Goal: Check status: Check status

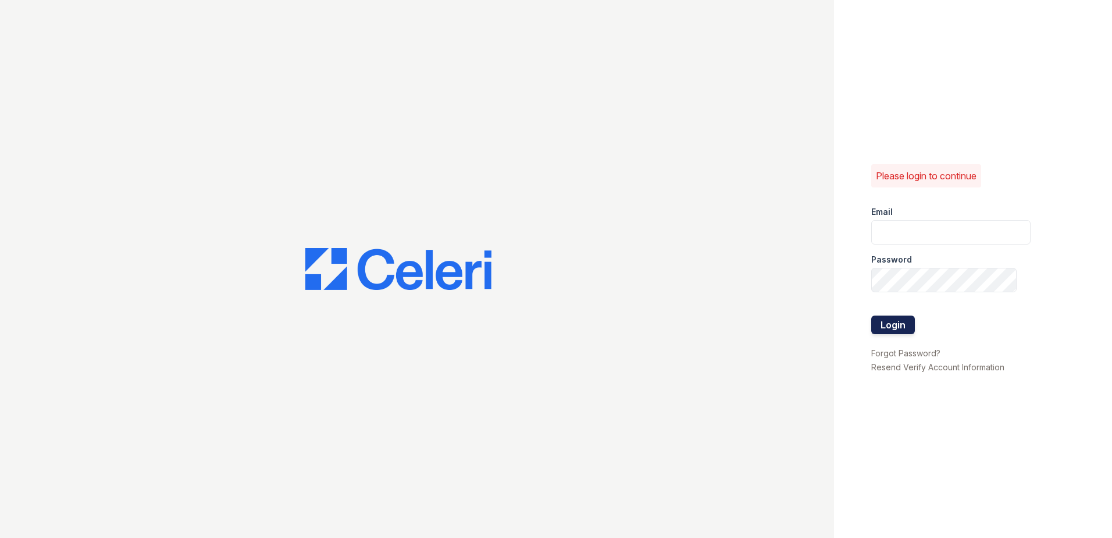
type input "[EMAIL_ADDRESS][DOMAIN_NAME]"
click at [901, 329] on button "Login" at bounding box center [893, 324] width 44 height 19
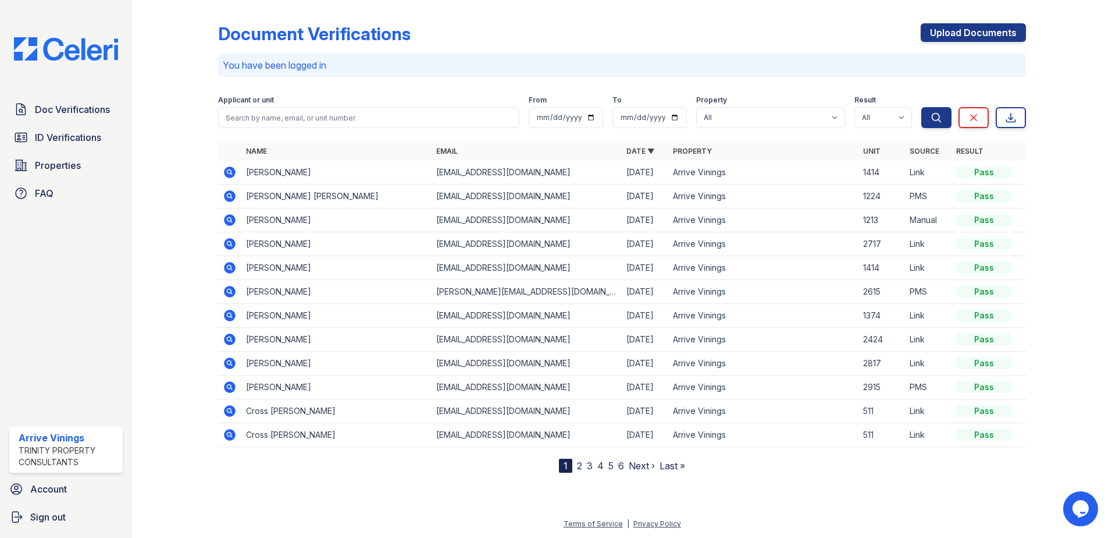
click at [295, 251] on td "[PERSON_NAME]" at bounding box center [336, 244] width 190 height 24
click at [80, 135] on span "ID Verifications" at bounding box center [68, 137] width 66 height 14
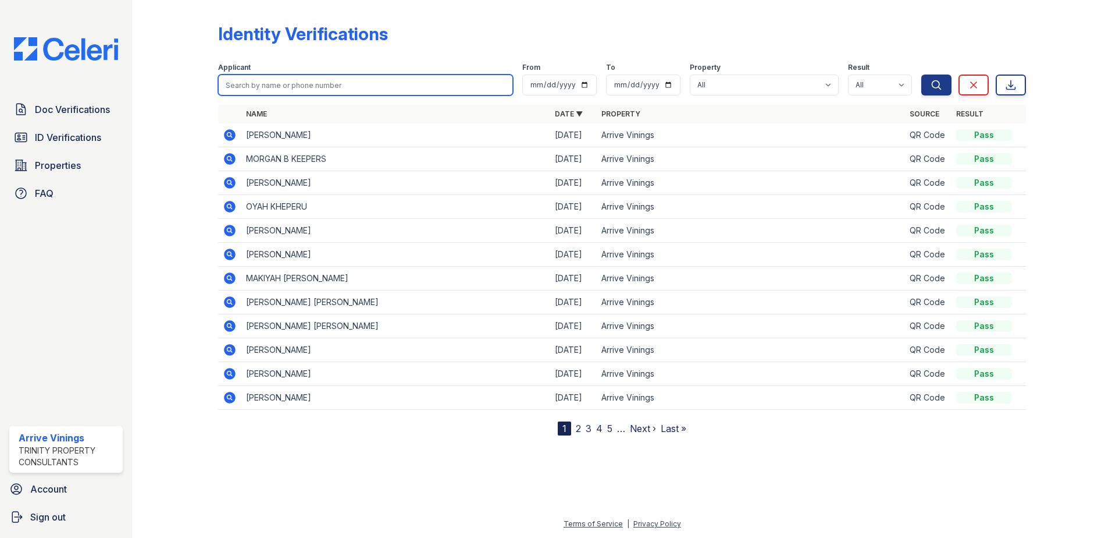
click at [301, 88] on input "search" at bounding box center [365, 84] width 295 height 21
type input "[PERSON_NAME]"
click at [922, 74] on button "Search" at bounding box center [937, 84] width 30 height 21
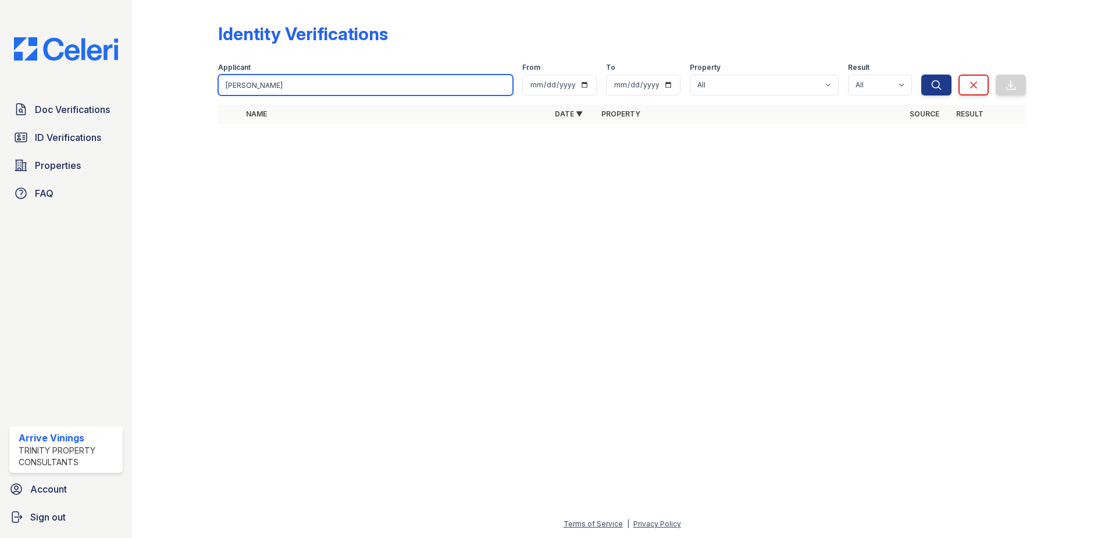
type input "[PERSON_NAME]"
click at [922, 74] on button "Search" at bounding box center [937, 84] width 30 height 21
